Goal: Information Seeking & Learning: Learn about a topic

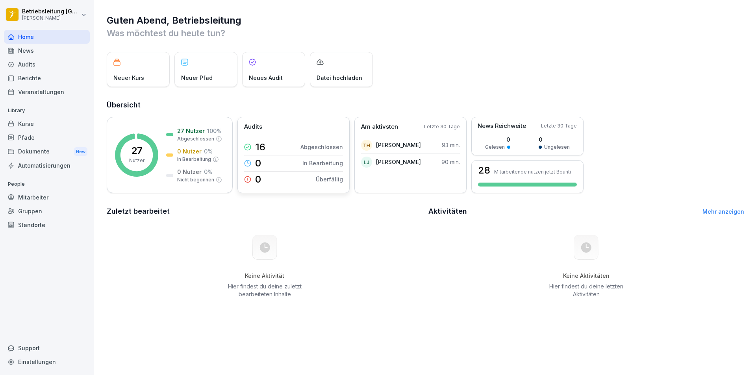
click at [323, 144] on p "Abgeschlossen" at bounding box center [321, 147] width 43 height 8
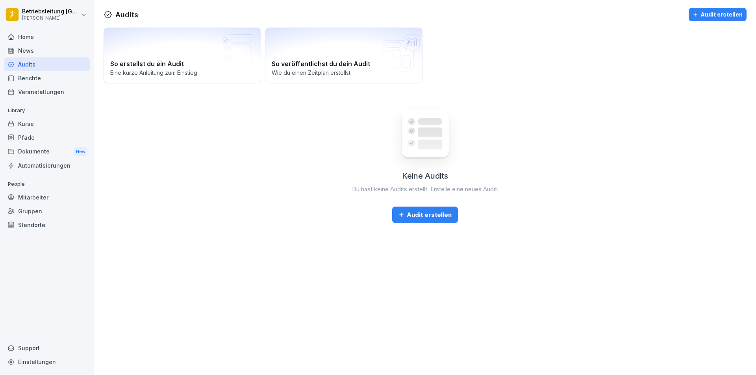
click at [46, 35] on div "Home" at bounding box center [47, 37] width 86 height 14
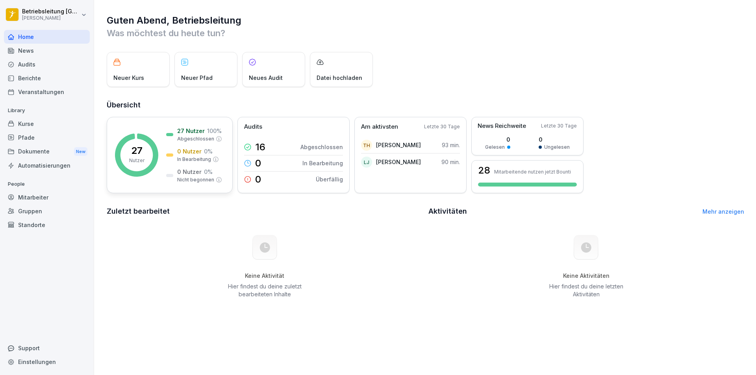
click at [155, 135] on rect at bounding box center [136, 154] width 43 height 43
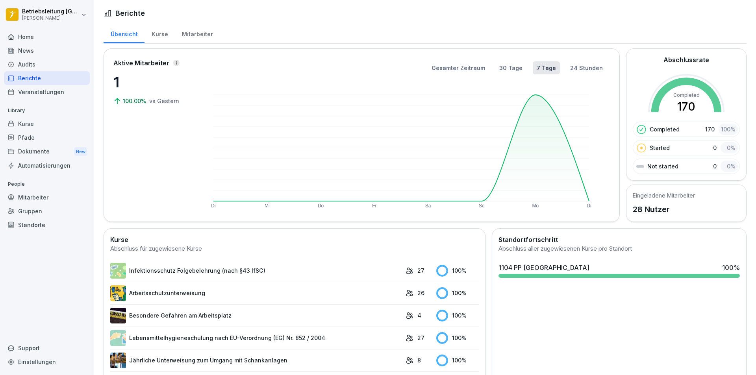
click at [31, 53] on div "News" at bounding box center [47, 51] width 86 height 14
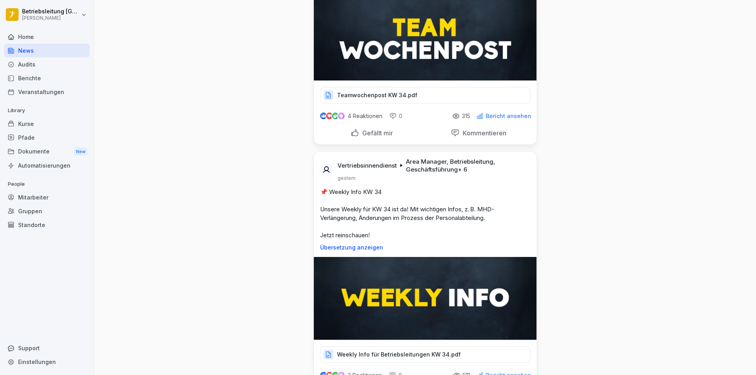
scroll to position [118, 0]
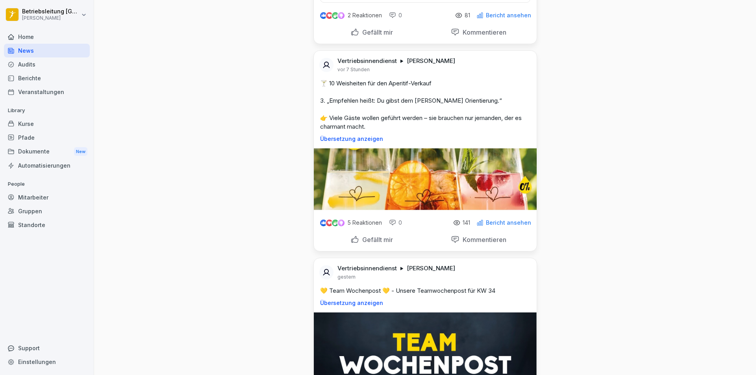
click at [35, 74] on div "Berichte" at bounding box center [47, 78] width 86 height 14
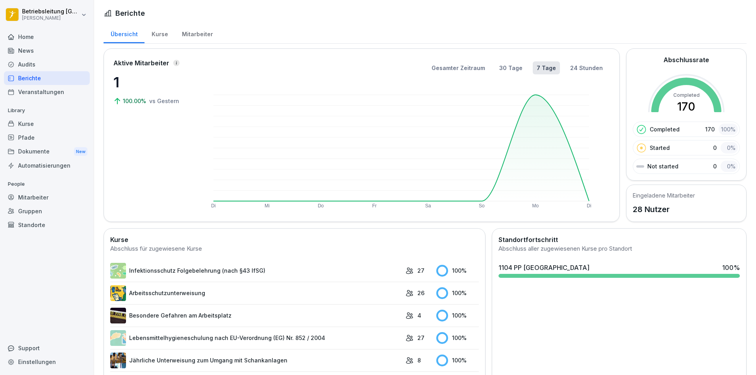
click at [198, 35] on div "Mitarbeiter" at bounding box center [197, 33] width 45 height 20
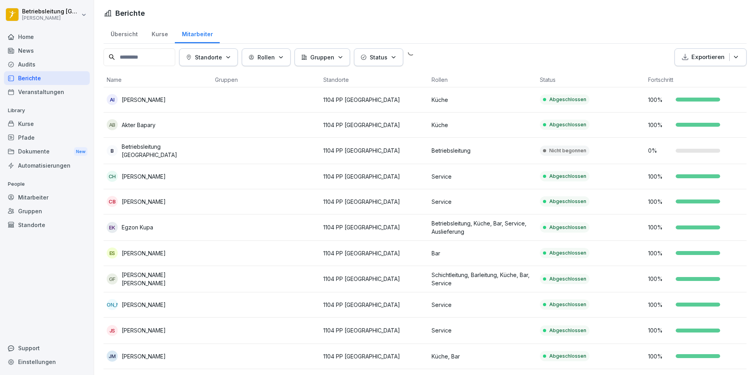
click at [41, 198] on div "Mitarbeiter" at bounding box center [47, 197] width 86 height 14
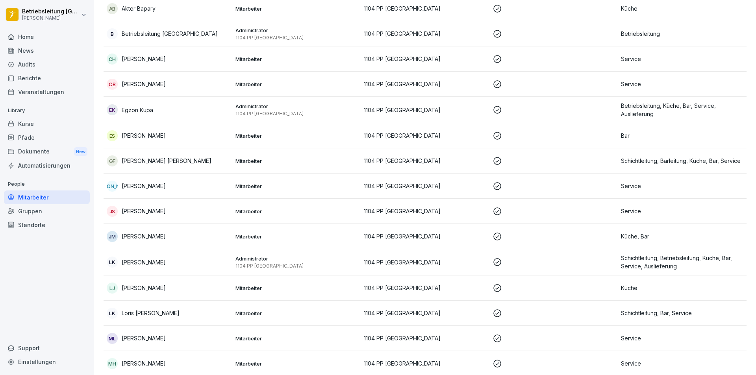
scroll to position [157, 0]
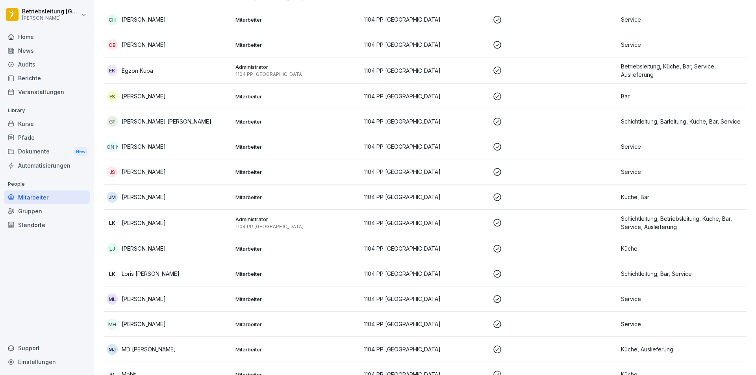
click at [152, 272] on p "Loris [PERSON_NAME]" at bounding box center [151, 274] width 58 height 8
